Goal: Task Accomplishment & Management: Use online tool/utility

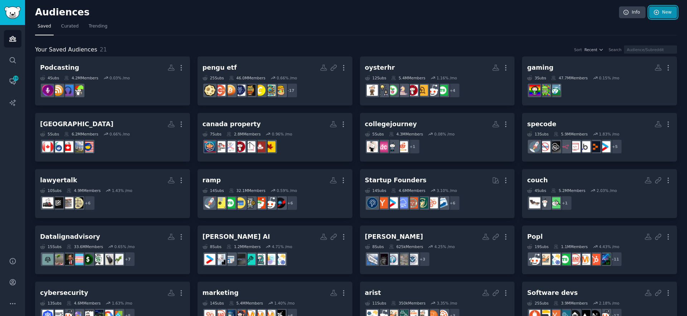
click at [653, 15] on link "New" at bounding box center [663, 12] width 28 height 12
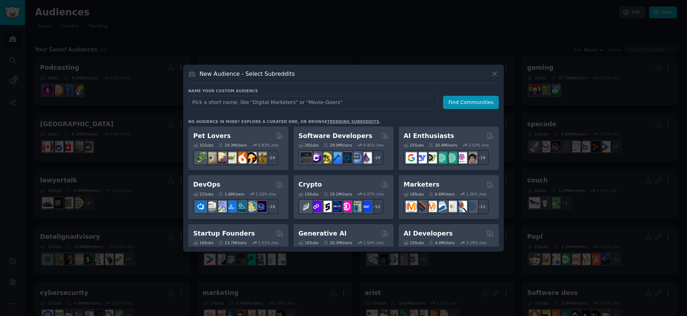
type input "FGMC"
click button "Find Communities" at bounding box center [471, 102] width 56 height 13
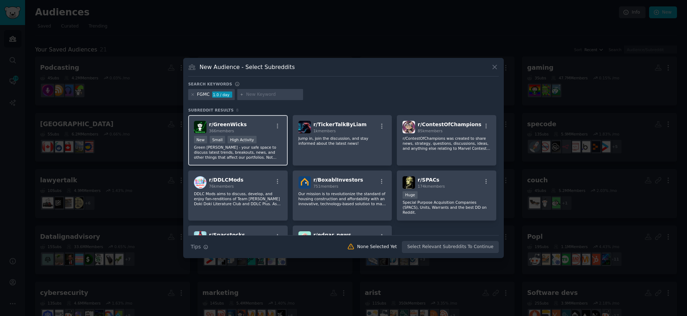
click at [268, 132] on div "r/ GreenWicks 366 members" at bounding box center [238, 127] width 88 height 13
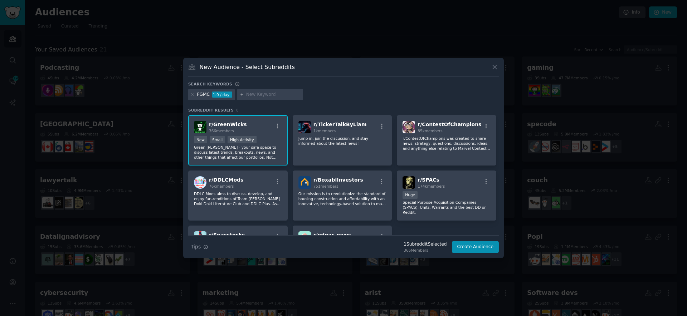
click at [268, 132] on div "r/ GreenWicks 366 members" at bounding box center [238, 127] width 88 height 13
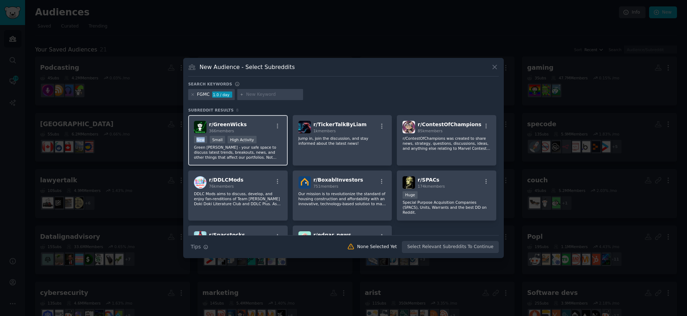
click at [268, 132] on div "r/ GreenWicks 366 members" at bounding box center [238, 127] width 88 height 13
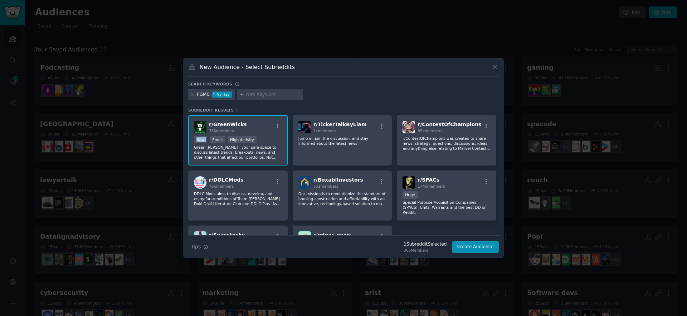
click at [268, 132] on div "r/ GreenWicks 366 members" at bounding box center [238, 127] width 88 height 13
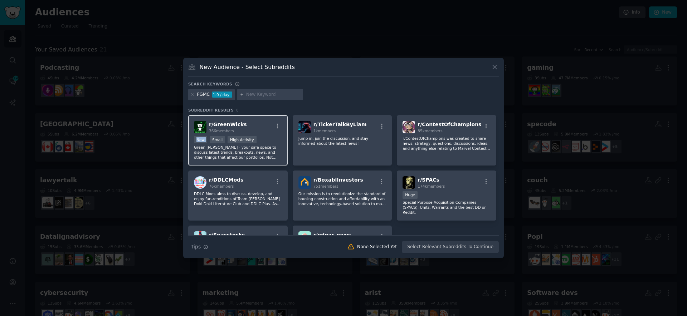
click at [268, 132] on div "r/ GreenWicks 366 members" at bounding box center [238, 127] width 88 height 13
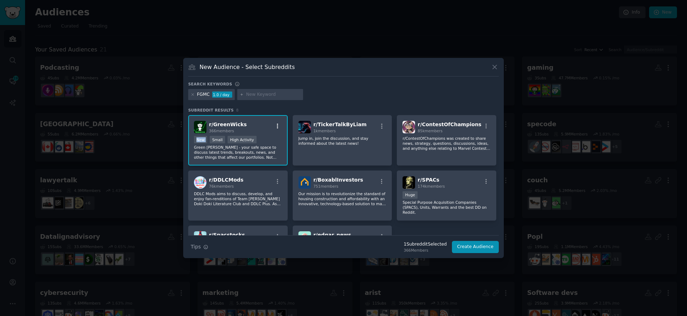
click at [278, 123] on icon "button" at bounding box center [278, 126] width 6 height 6
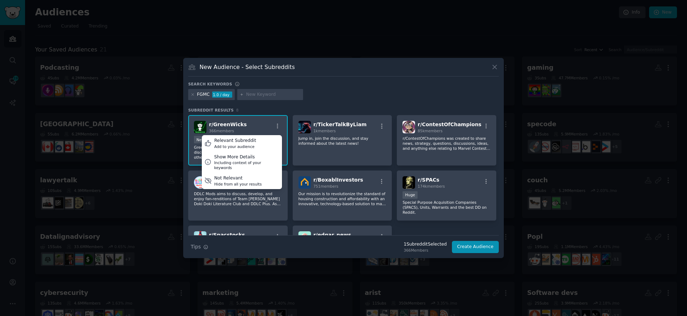
click at [246, 121] on div "r/ GreenWicks 366 members Relevant Subreddit Add to your audience Show More Det…" at bounding box center [238, 127] width 88 height 13
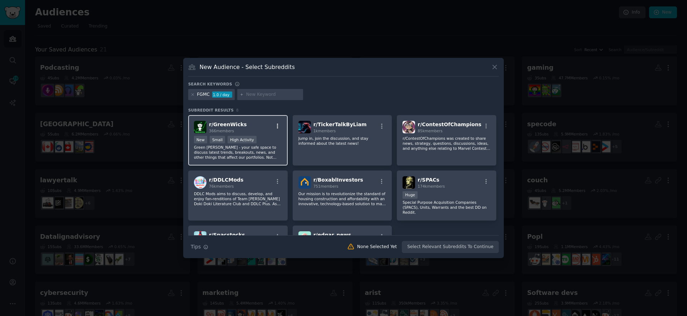
click at [275, 125] on icon "button" at bounding box center [278, 126] width 6 height 6
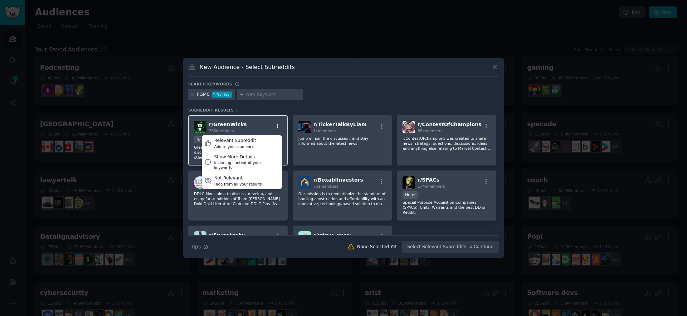
click at [275, 125] on icon "button" at bounding box center [278, 126] width 6 height 6
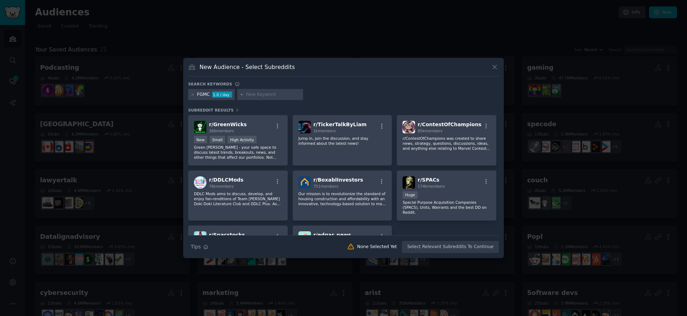
click at [342, 104] on div "Search keywords Try a 2-4 keywords your audience might mention FGMC 1.0 / day S…" at bounding box center [343, 168] width 311 height 172
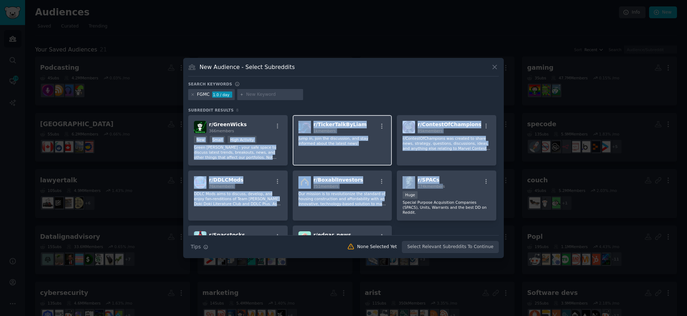
drag, startPoint x: 421, startPoint y: 173, endPoint x: 295, endPoint y: 121, distance: 135.9
click at [285, 125] on div "r/ GreenWicks 366 members >= 80th percentile for submissions / day New Small Hi…" at bounding box center [343, 193] width 311 height 156
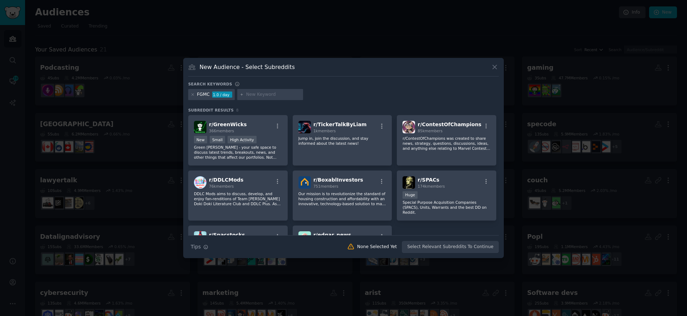
click at [406, 88] on div "Search keywords" at bounding box center [343, 86] width 311 height 8
click at [440, 200] on div "Huge" at bounding box center [447, 196] width 88 height 9
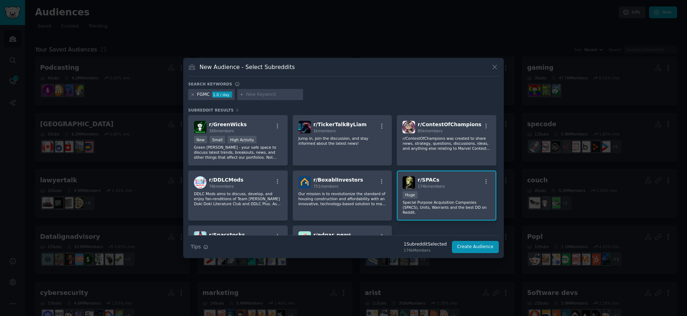
click at [194, 95] on icon at bounding box center [193, 95] width 4 height 4
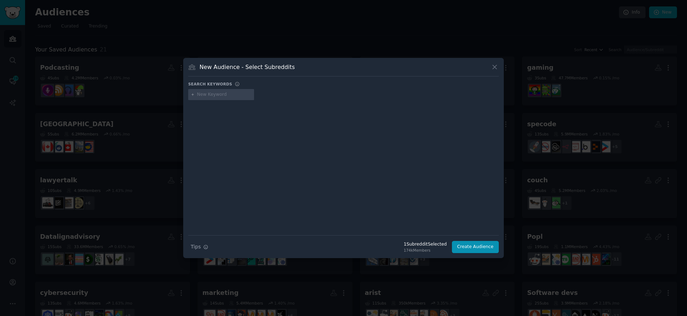
click at [198, 96] on input "text" at bounding box center [224, 95] width 54 height 6
type input "boxabl"
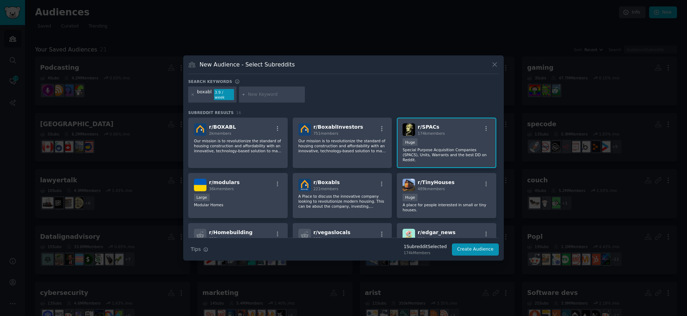
click at [411, 118] on div "r/ SPACs 174k members Huge Special Purpose Acquisition Companies (SPACS), Units…" at bounding box center [447, 143] width 100 height 50
click at [349, 131] on div "751 members" at bounding box center [339, 133] width 50 height 5
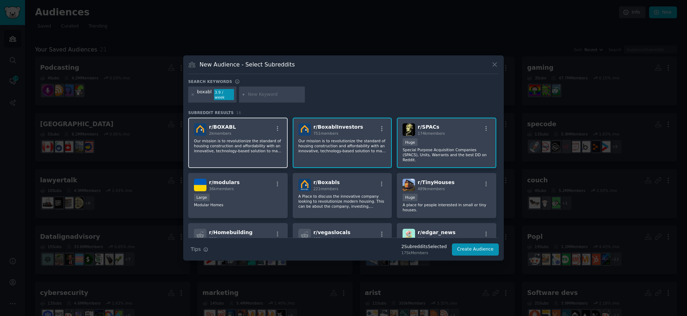
click at [234, 146] on p "Our mission is to revolutionize the standard of housing construction and afford…" at bounding box center [238, 146] width 88 height 15
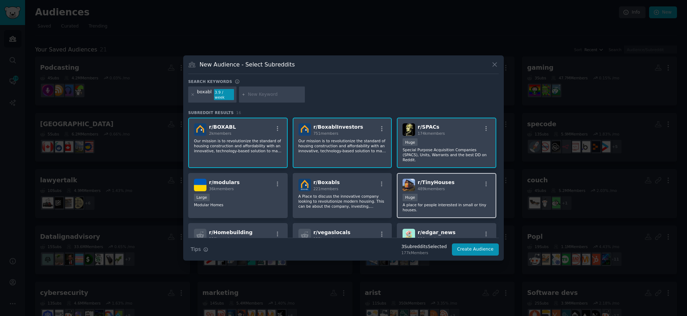
click at [433, 204] on p "A place for people interested in small or tiny houses." at bounding box center [447, 208] width 88 height 10
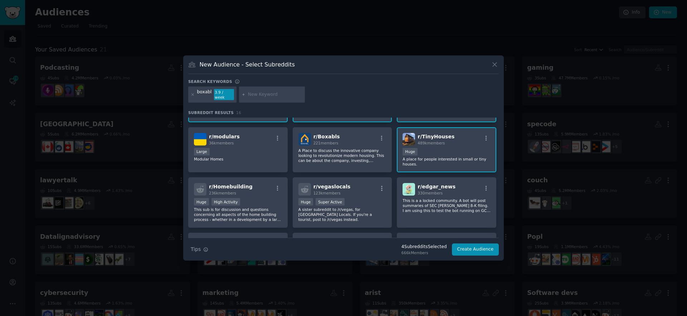
scroll to position [54, 0]
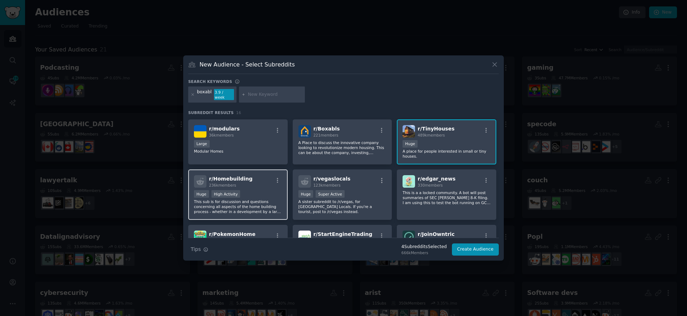
click at [237, 200] on p "This sub is for discussion and questions concerning all aspects of the home bui…" at bounding box center [238, 206] width 88 height 15
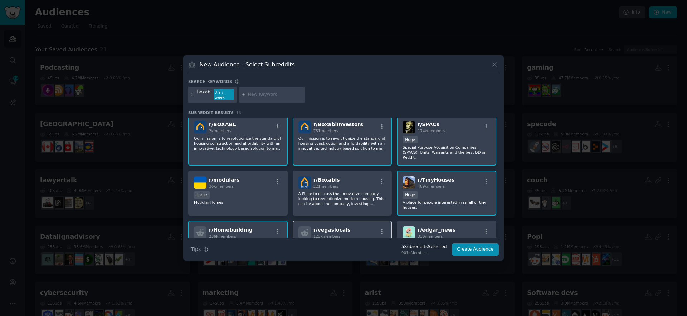
scroll to position [0, 0]
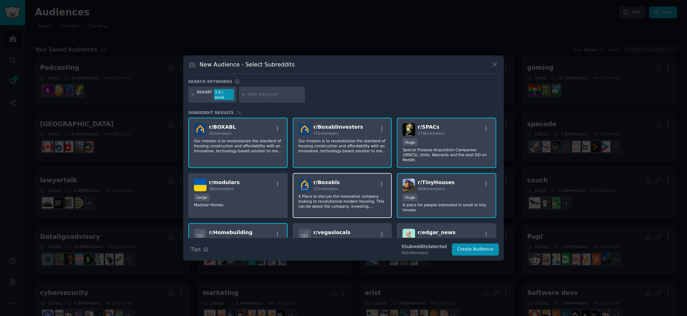
click at [348, 204] on p "A Place to discuss the innovative company looking to revolutionize modern housi…" at bounding box center [343, 201] width 88 height 15
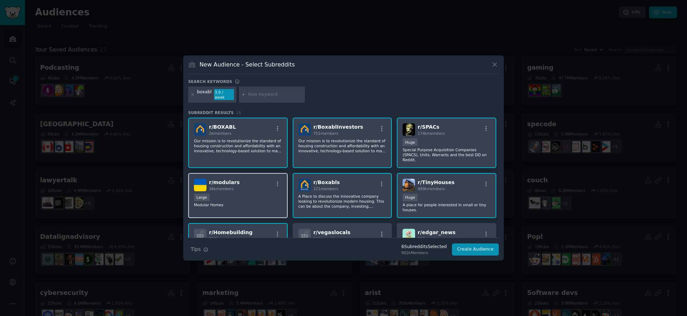
click at [243, 194] on div "Large" at bounding box center [238, 198] width 88 height 9
click at [406, 90] on div "boxabl 3.9 / week" at bounding box center [343, 96] width 311 height 19
click at [478, 249] on button "Create Audience" at bounding box center [475, 250] width 47 height 12
click at [252, 148] on p "Our mission is to revolutionize the standard of housing construction and afford…" at bounding box center [238, 146] width 88 height 15
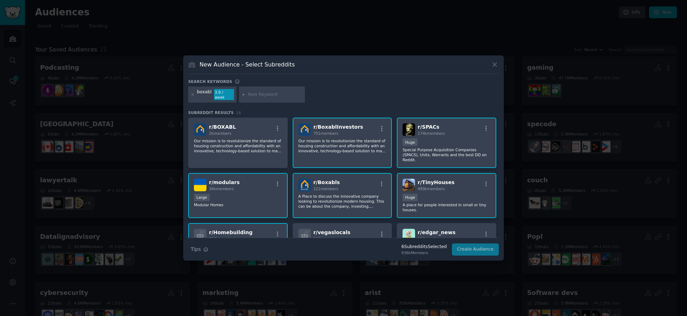
click at [334, 146] on p "Our mission is to revolutionize the standard of housing construction and afford…" at bounding box center [343, 146] width 88 height 15
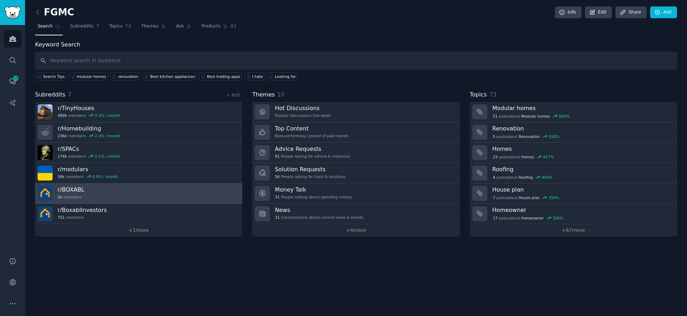
click at [199, 194] on link "r/ BOXABL 2k members" at bounding box center [138, 194] width 207 height 20
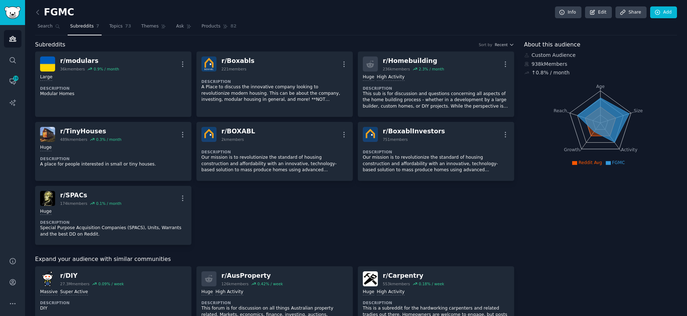
drag, startPoint x: 196, startPoint y: 197, endPoint x: 198, endPoint y: 193, distance: 4.2
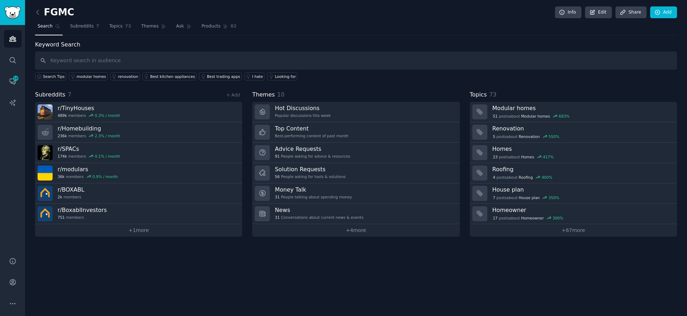
click at [64, 9] on h2 "FGMC" at bounding box center [54, 12] width 39 height 11
click at [593, 11] on icon at bounding box center [593, 12] width 6 height 6
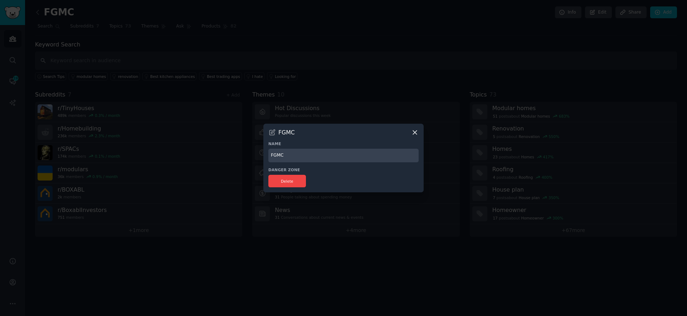
click at [290, 159] on input "FGMC" at bounding box center [343, 156] width 150 height 14
type input "BOXABL"
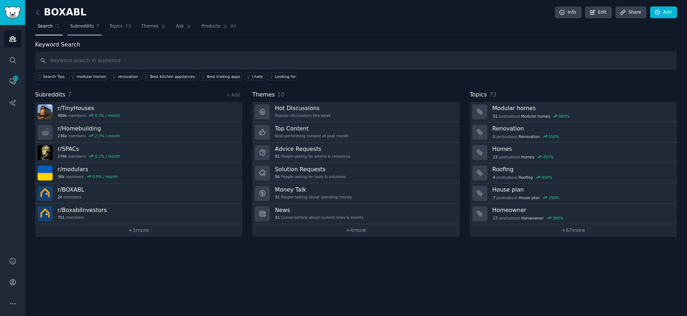
click at [84, 25] on span "Subreddits" at bounding box center [82, 26] width 24 height 6
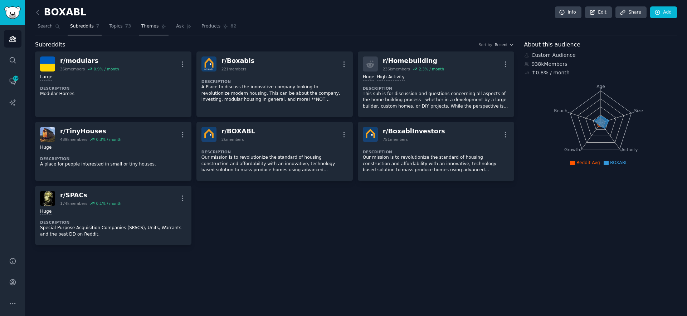
click at [140, 22] on link "Themes" at bounding box center [154, 28] width 30 height 15
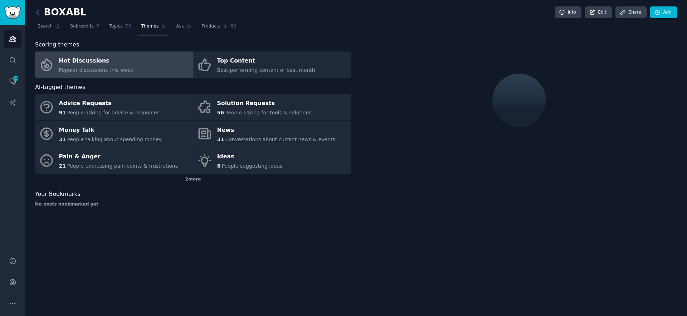
click at [104, 28] on nav "Search Subreddits 7 Topics 73 Themes Ask Products 82" at bounding box center [356, 28] width 642 height 15
click at [110, 31] on link "Topics 73" at bounding box center [120, 28] width 27 height 15
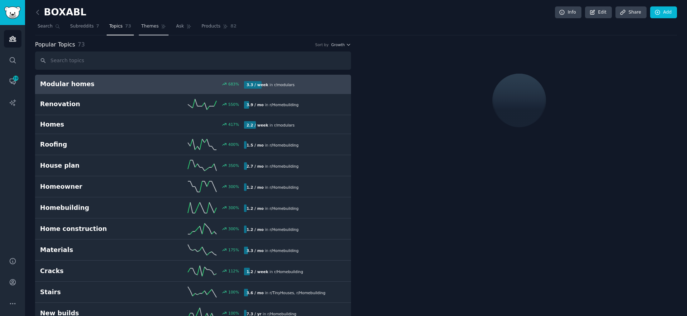
click at [144, 26] on span "Themes" at bounding box center [150, 26] width 18 height 6
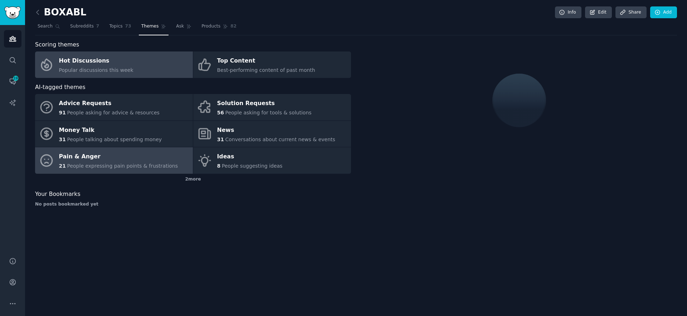
click at [140, 163] on div "21 People expressing pain points & frustrations" at bounding box center [118, 167] width 119 height 8
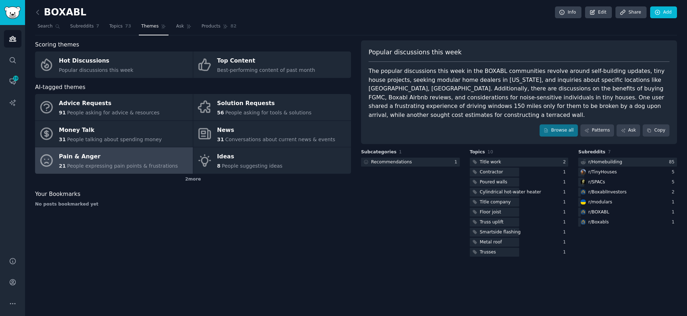
click at [421, 194] on div "Subcategories 1 Recommendations 1" at bounding box center [410, 203] width 99 height 109
click at [635, 158] on div at bounding box center [627, 162] width 99 height 9
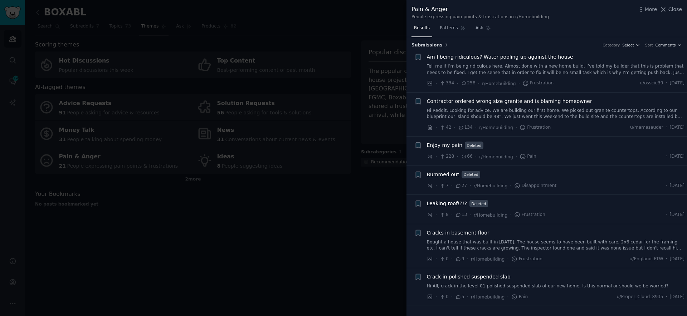
click at [325, 170] on div at bounding box center [343, 158] width 687 height 316
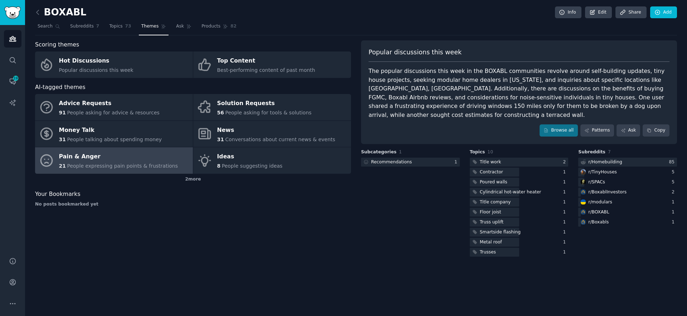
drag, startPoint x: 267, startPoint y: 25, endPoint x: 261, endPoint y: 27, distance: 5.8
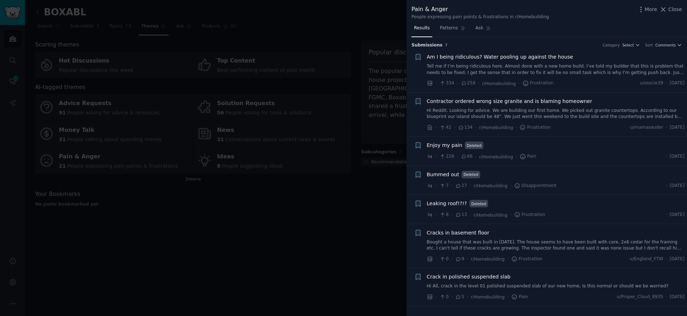
drag, startPoint x: 206, startPoint y: 47, endPoint x: 164, endPoint y: 49, distance: 41.6
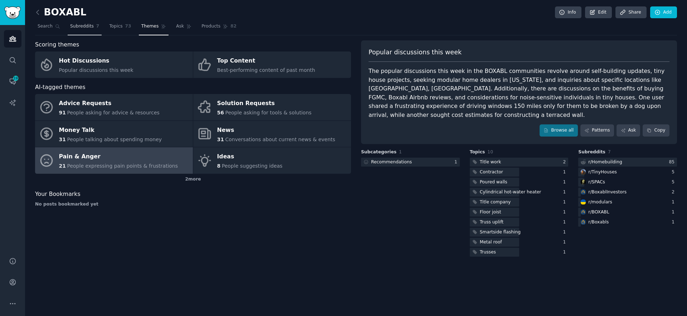
click at [87, 25] on span "Subreddits" at bounding box center [82, 26] width 24 height 6
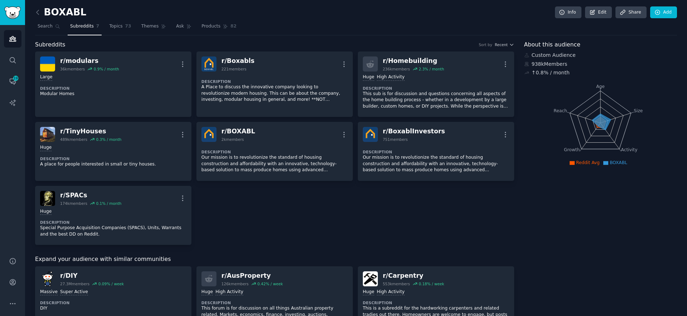
click at [264, 217] on div "r/ modulars 36k members 0.9 % / month More Large Description Modular Homes r/ B…" at bounding box center [274, 149] width 479 height 194
click at [672, 13] on link "Add" at bounding box center [663, 12] width 27 height 12
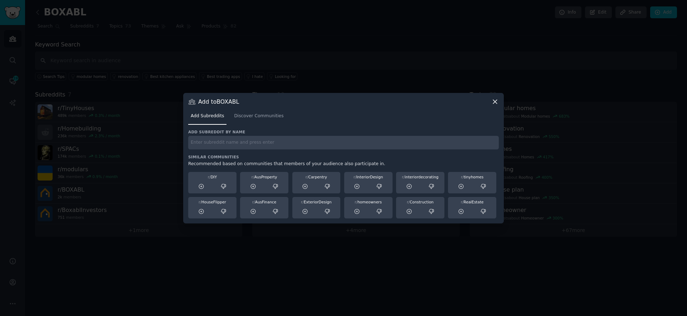
click at [312, 145] on input "text" at bounding box center [343, 143] width 311 height 14
type input "homebuilding"
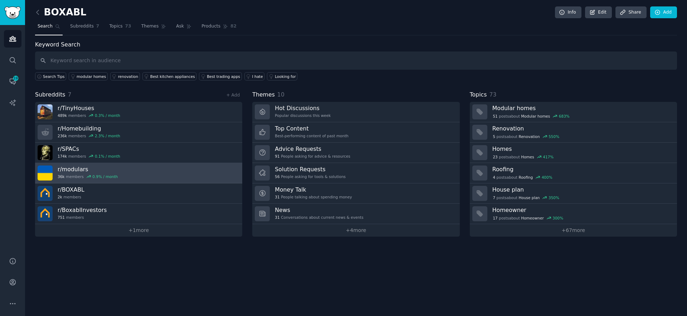
click at [122, 176] on link "r/ modulars 36k members 0.9 % / month" at bounding box center [138, 173] width 207 height 20
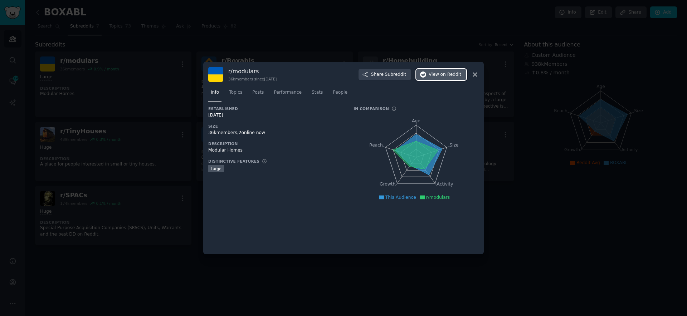
click at [443, 79] on button "View on Reddit" at bounding box center [441, 74] width 50 height 11
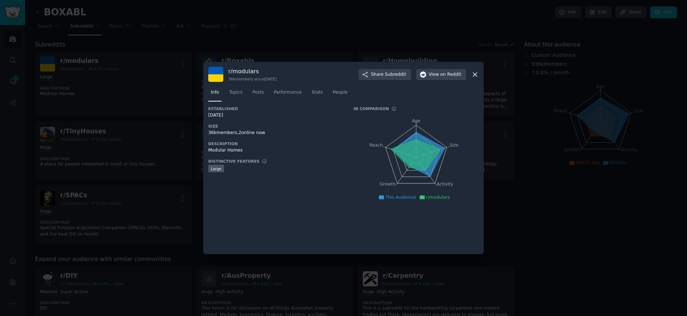
click at [559, 58] on div at bounding box center [343, 158] width 687 height 316
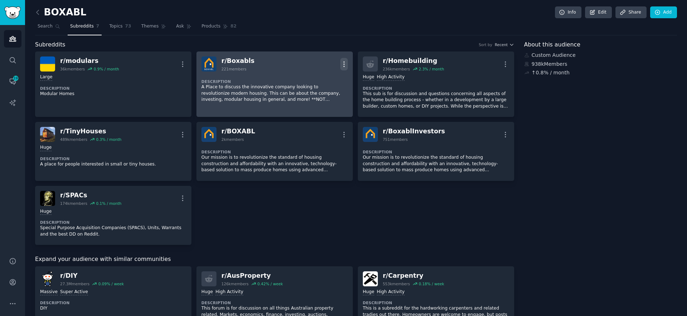
click at [343, 67] on icon "button" at bounding box center [344, 64] width 8 height 8
click at [328, 79] on div "Delete" at bounding box center [315, 79] width 43 height 15
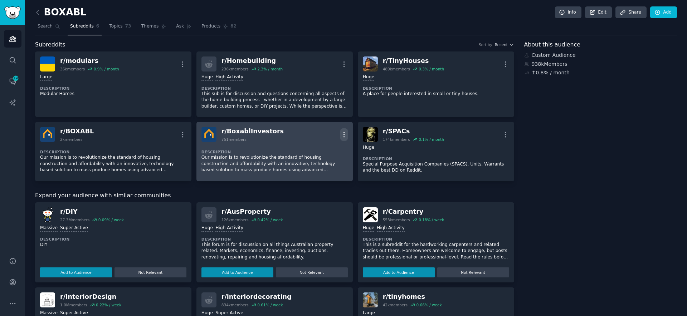
click at [341, 134] on icon "button" at bounding box center [344, 135] width 8 height 8
click at [311, 151] on p "Delete" at bounding box center [316, 150] width 16 height 8
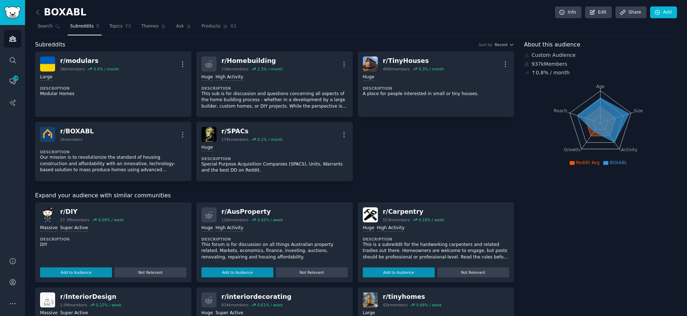
click at [261, 43] on div "Subreddits Sort by Recent" at bounding box center [274, 44] width 479 height 9
click at [39, 14] on icon at bounding box center [38, 13] width 8 height 8
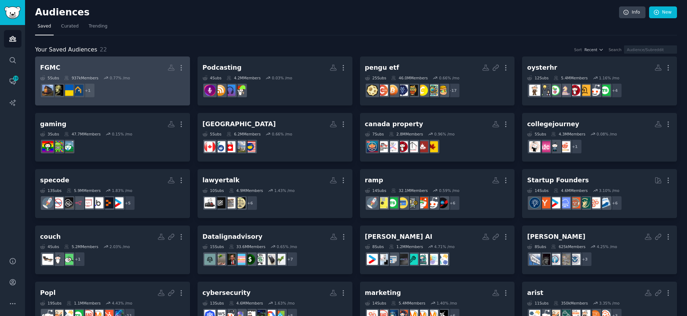
click at [119, 83] on dd "+ 1" at bounding box center [112, 91] width 145 height 20
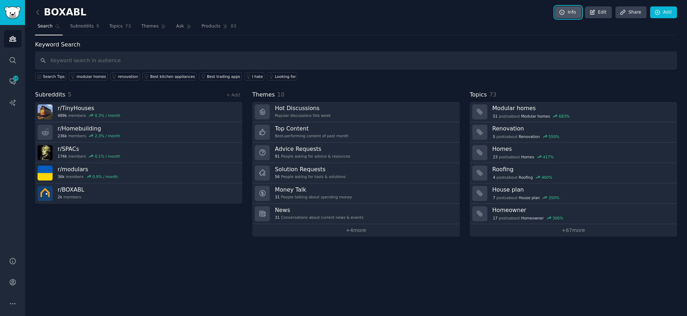
click at [574, 13] on link "Info" at bounding box center [568, 12] width 26 height 12
click at [85, 30] on link "Subreddits 5" at bounding box center [85, 28] width 34 height 15
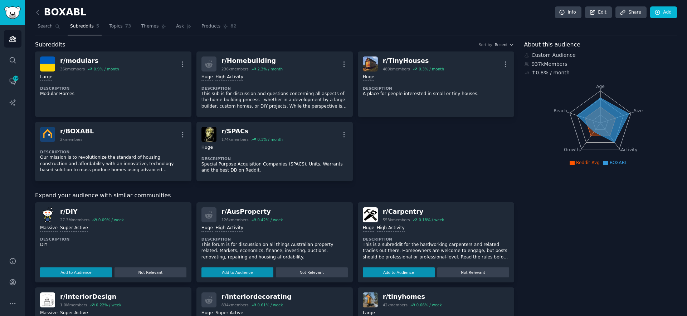
click at [50, 9] on h2 "BOXABL" at bounding box center [60, 12] width 51 height 11
click at [41, 11] on icon at bounding box center [38, 13] width 8 height 8
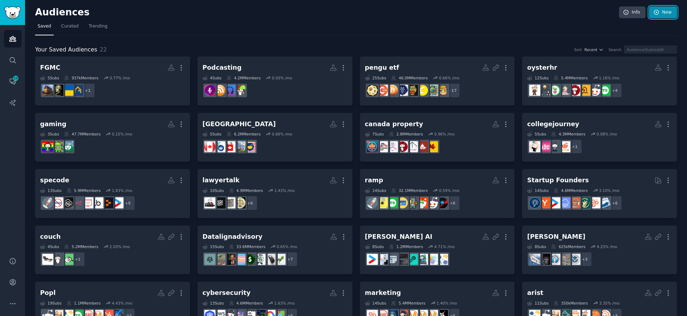
click at [657, 14] on icon at bounding box center [657, 12] width 6 height 6
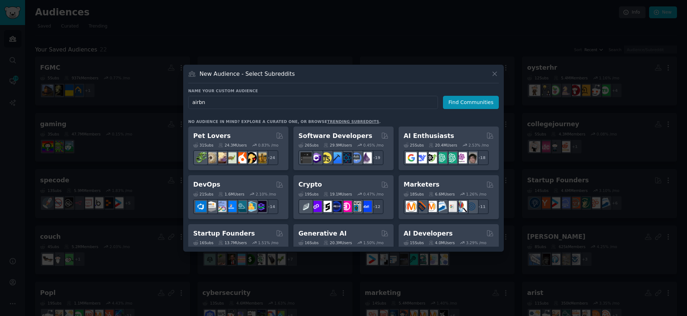
type input "airbnb"
click button "Find Communities" at bounding box center [471, 102] width 56 height 13
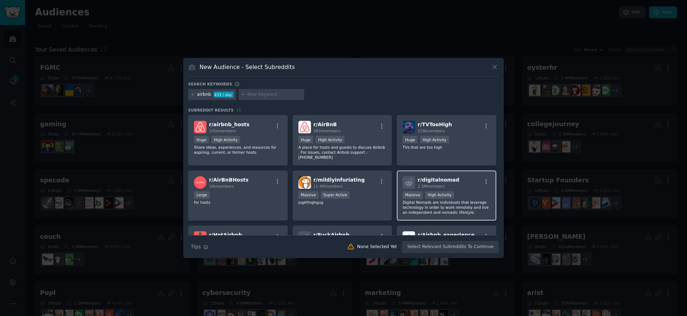
click at [440, 183] on span "r/ digitalnomad" at bounding box center [439, 180] width 42 height 6
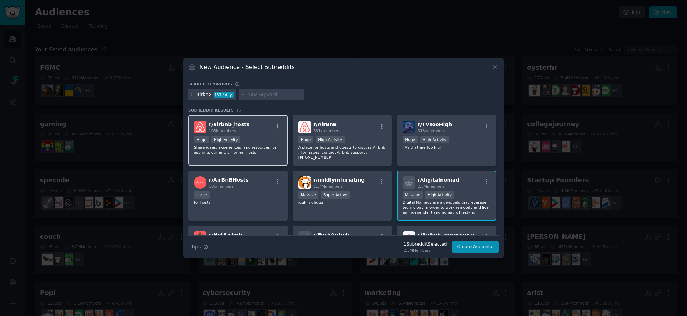
click at [263, 123] on div "r/ airbnb_hosts 105k members" at bounding box center [238, 127] width 88 height 13
click at [351, 7] on div at bounding box center [343, 158] width 687 height 316
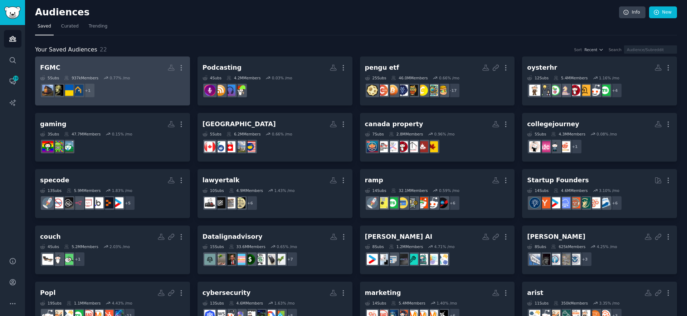
click at [139, 79] on div "5 Sub s 937k Members 0.77 % /mo" at bounding box center [112, 78] width 145 height 5
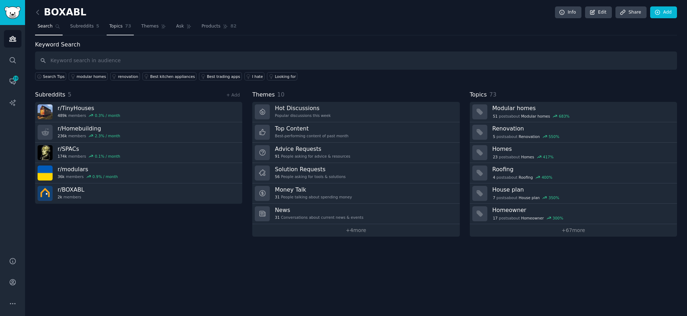
click at [120, 29] on link "Topics 73" at bounding box center [120, 28] width 27 height 15
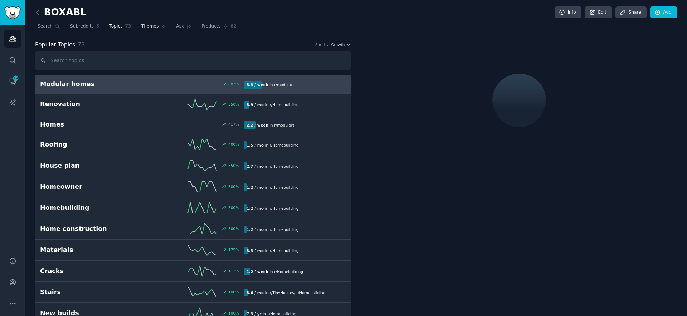
click at [141, 26] on span "Themes" at bounding box center [150, 26] width 18 height 6
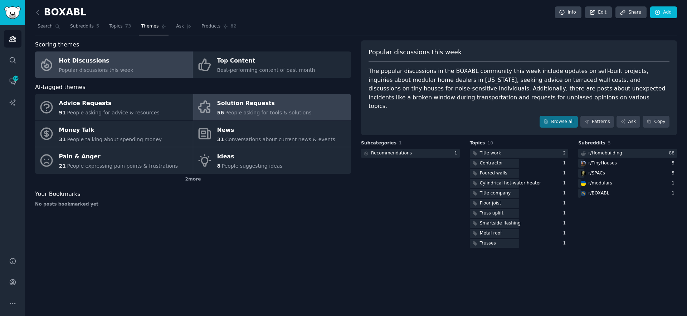
click at [258, 110] on span "People asking for tools & solutions" at bounding box center [268, 113] width 86 height 6
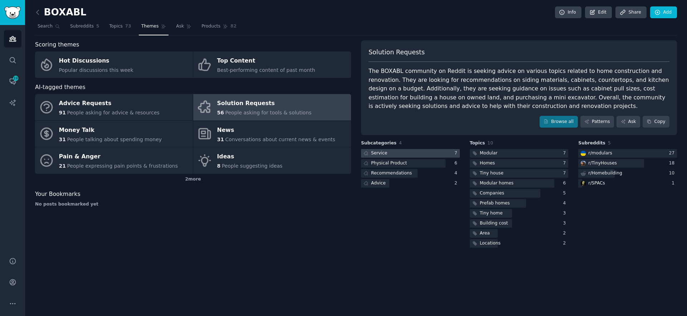
click at [417, 151] on div at bounding box center [410, 153] width 99 height 9
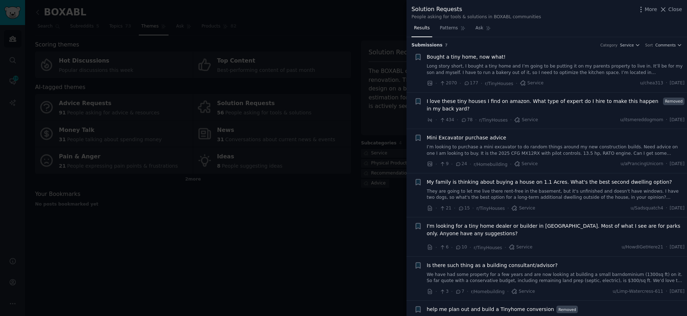
click at [303, 263] on div at bounding box center [343, 158] width 687 height 316
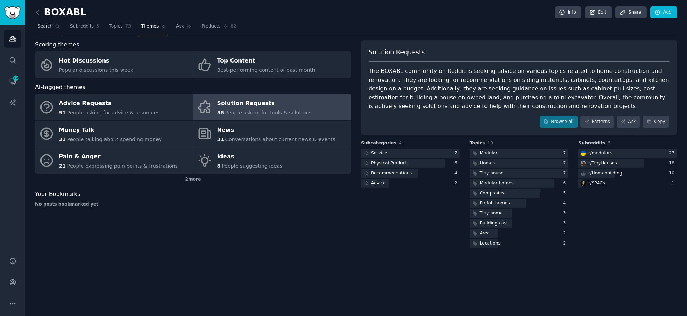
click at [56, 25] on icon at bounding box center [57, 26] width 5 height 5
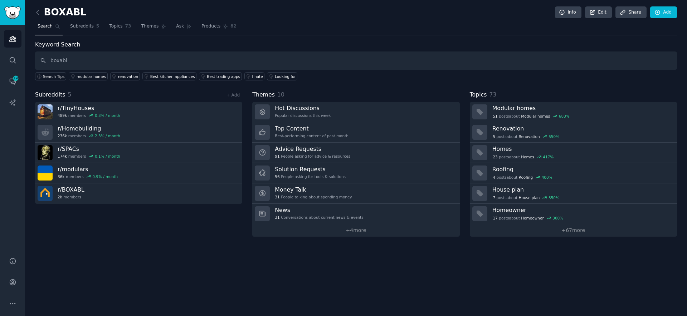
type input "boxabl"
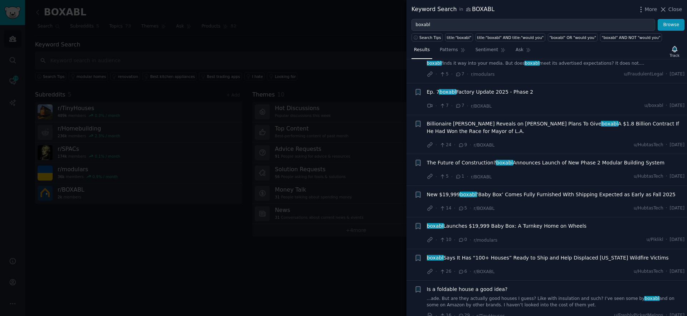
scroll to position [765, 0]
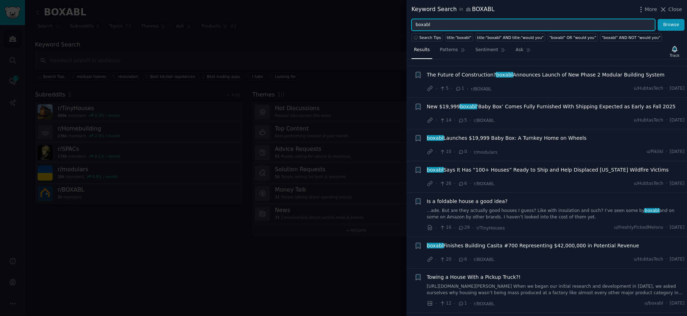
click at [454, 29] on input "boxabl" at bounding box center [534, 25] width 244 height 12
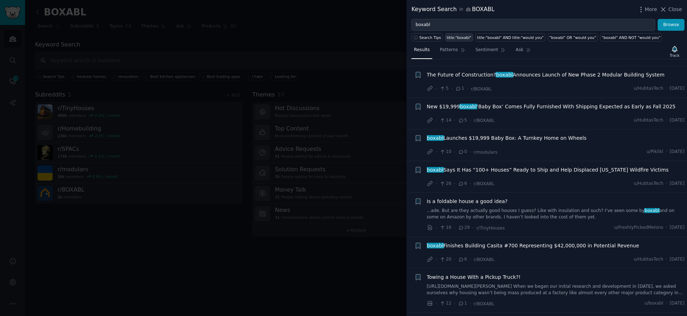
click at [461, 34] on link "title:"boxabl"" at bounding box center [459, 37] width 28 height 8
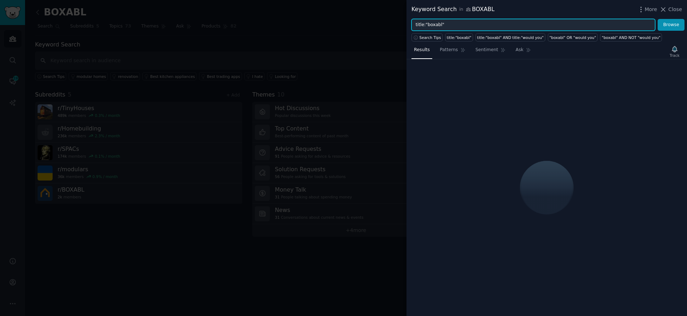
click at [460, 27] on input "title:"boxabl"" at bounding box center [534, 25] width 244 height 12
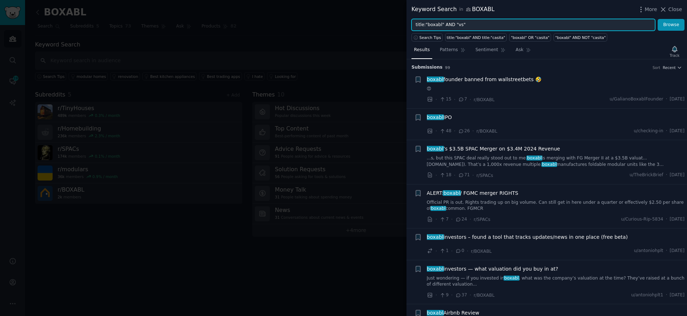
click at [658, 19] on button "Browse" at bounding box center [671, 25] width 27 height 12
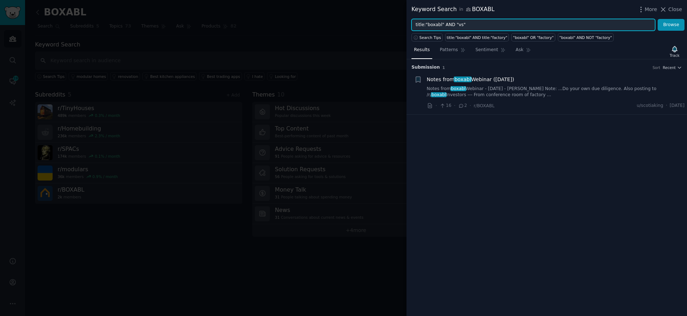
click at [460, 24] on input "title:"boxabl" AND "vs"" at bounding box center [534, 25] width 244 height 12
type input "title:"boxabl" AND "or""
click at [658, 19] on button "Browse" at bounding box center [671, 25] width 27 height 12
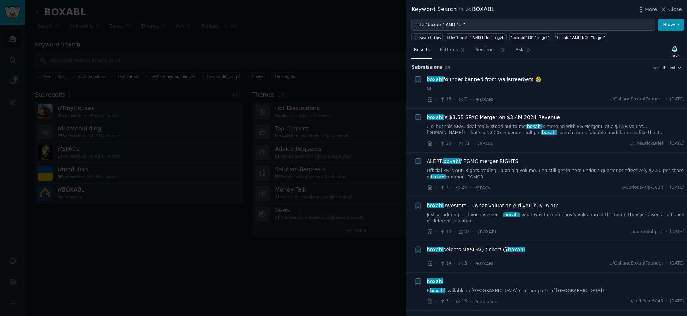
click at [203, 133] on div at bounding box center [343, 158] width 687 height 316
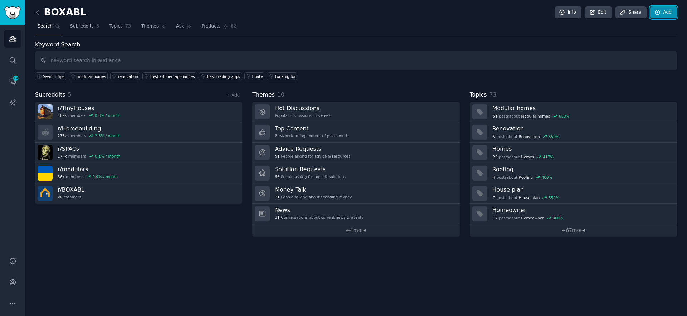
click at [654, 14] on link "Add" at bounding box center [663, 12] width 27 height 12
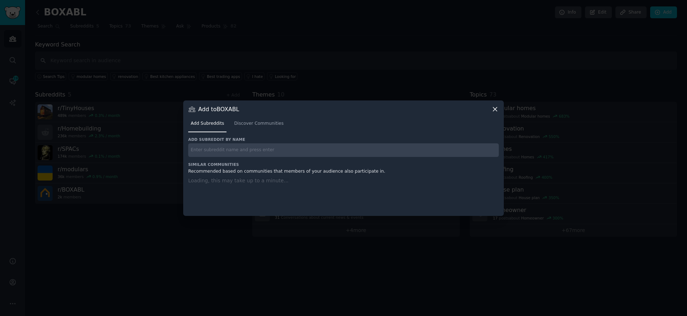
click at [292, 144] on input "text" at bounding box center [343, 151] width 311 height 14
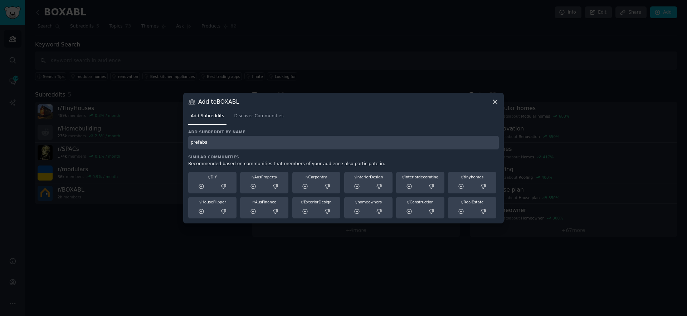
type input "prefabs"
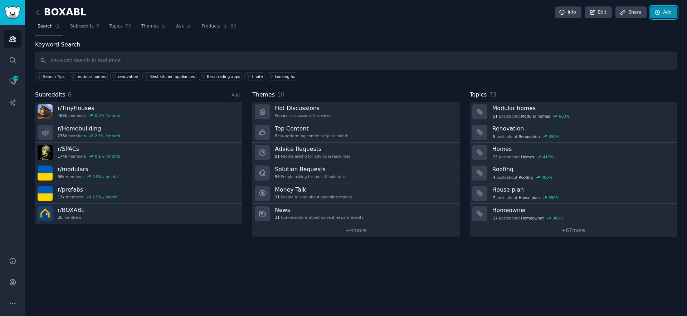
click at [651, 13] on link "Add" at bounding box center [663, 12] width 27 height 12
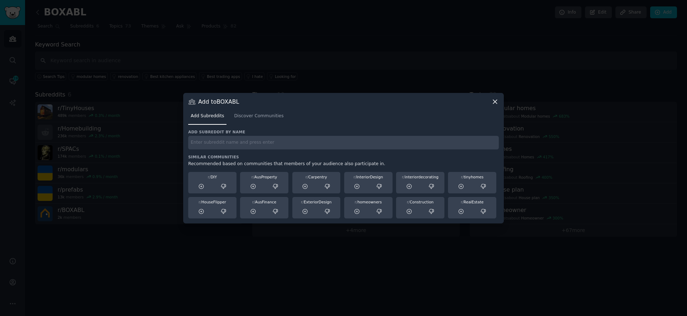
click at [431, 147] on input "text" at bounding box center [343, 143] width 311 height 14
type input "affordablehousing"
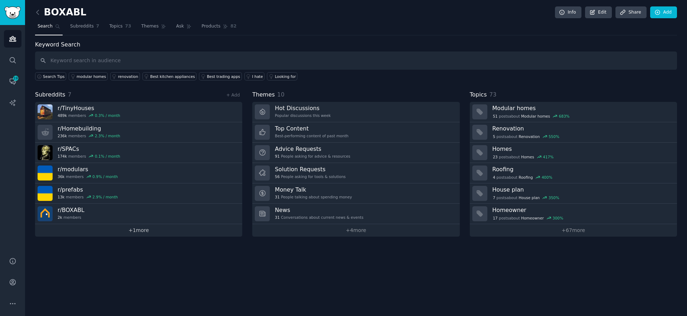
click at [139, 232] on link "+ 1 more" at bounding box center [138, 230] width 207 height 13
click at [293, 62] on input "text" at bounding box center [356, 61] width 642 height 18
click at [651, 15] on link "Add" at bounding box center [663, 12] width 27 height 12
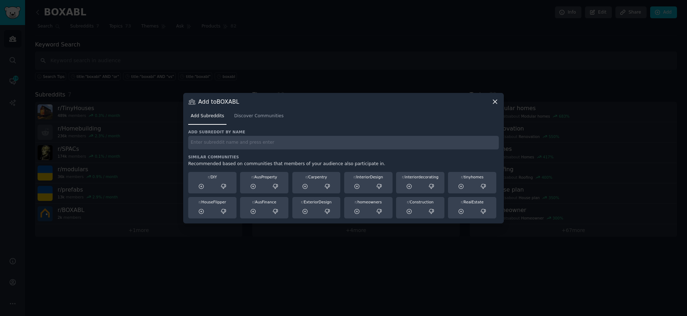
click at [355, 142] on input "text" at bounding box center [343, 143] width 311 height 14
type input "simpleliving"
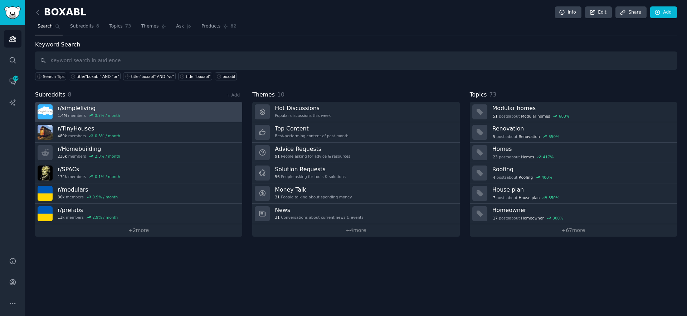
click at [41, 111] on img at bounding box center [45, 112] width 15 height 15
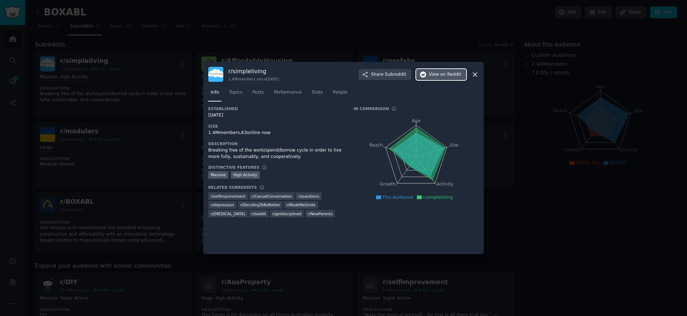
click at [451, 76] on span "on Reddit" at bounding box center [451, 75] width 21 height 6
click at [347, 42] on div at bounding box center [343, 158] width 687 height 316
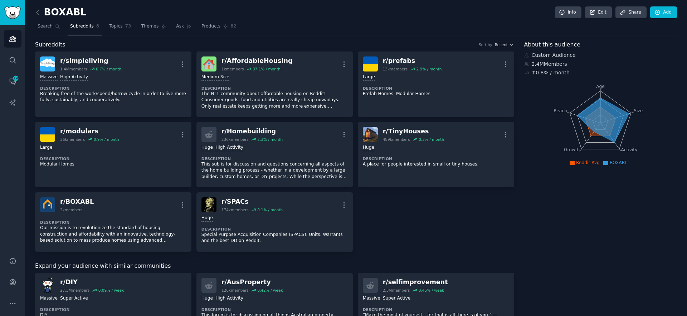
click at [423, 234] on div "r/ simpleliving 1.4M members 0.7 % / month More Massive High Activity Descripti…" at bounding box center [274, 152] width 479 height 200
click at [660, 14] on link "Add" at bounding box center [663, 12] width 27 height 12
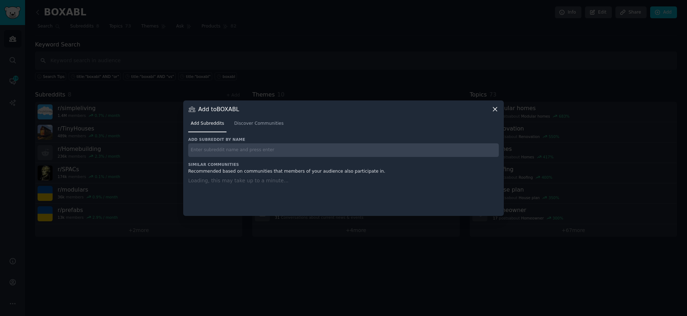
click at [371, 155] on input "text" at bounding box center [343, 151] width 311 height 14
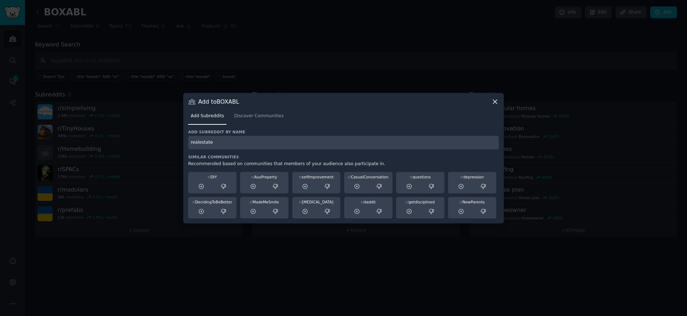
type input "realestate"
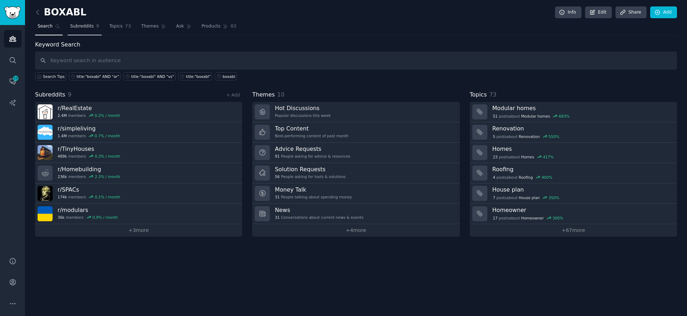
click at [84, 28] on span "Subreddits" at bounding box center [82, 26] width 24 height 6
